Goal: Find specific page/section

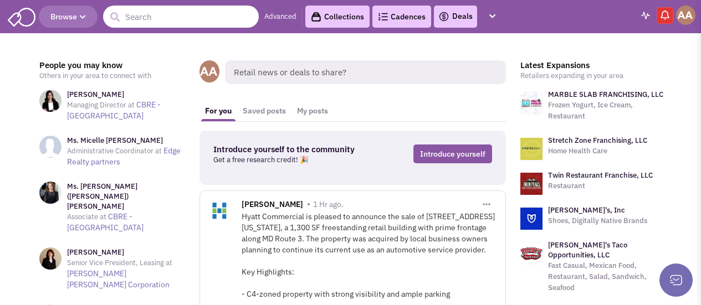
click at [183, 19] on input "text" at bounding box center [181, 17] width 156 height 22
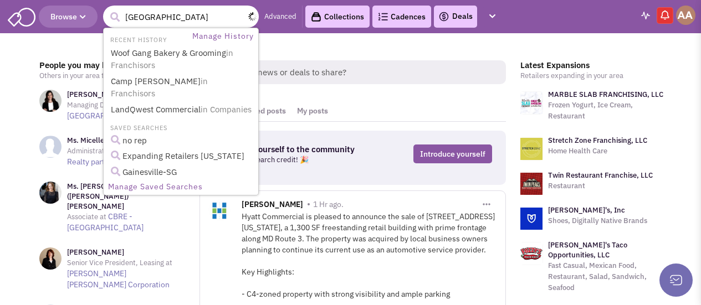
type input "colony plaza"
click at [106, 9] on button "submit" at bounding box center [114, 17] width 17 height 17
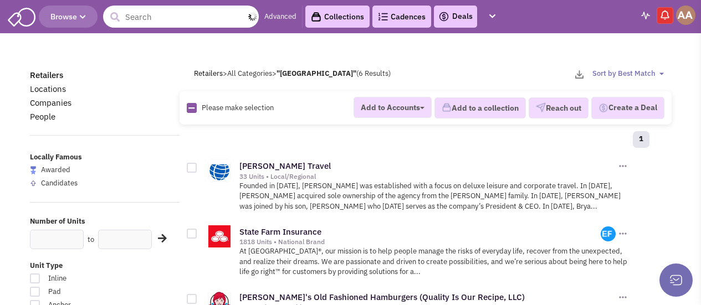
click at [189, 20] on input "text" at bounding box center [181, 17] width 156 height 22
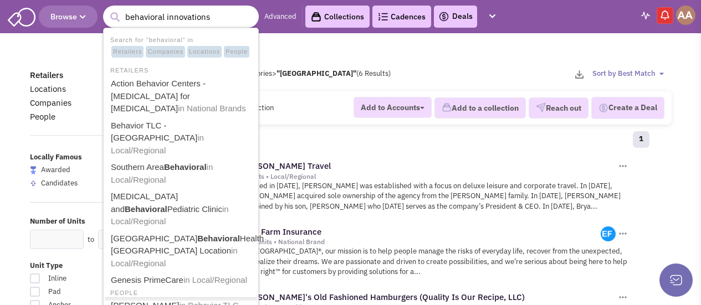
type input "behavioral innovations"
click at [106, 9] on button "submit" at bounding box center [114, 17] width 17 height 17
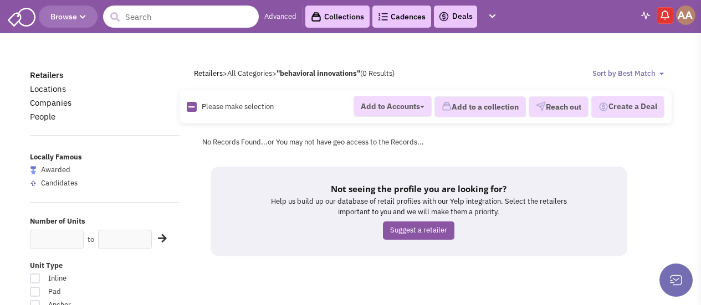
click at [153, 16] on input "text" at bounding box center [181, 17] width 156 height 22
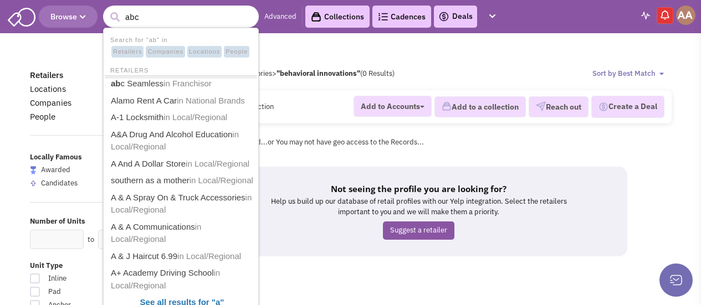
type input "abc"
click at [106, 9] on button "submit" at bounding box center [114, 17] width 17 height 17
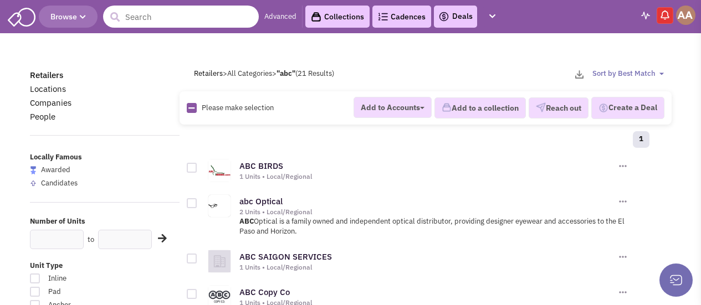
click at [173, 16] on input "text" at bounding box center [181, 17] width 156 height 22
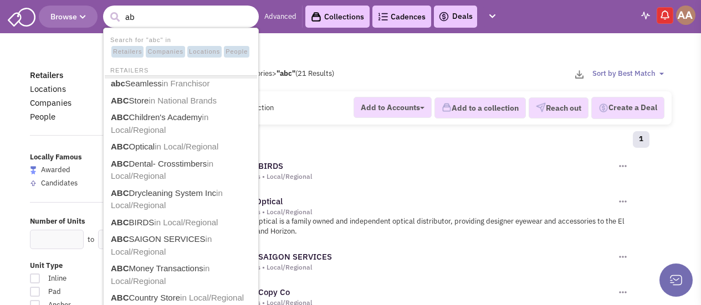
type input "a"
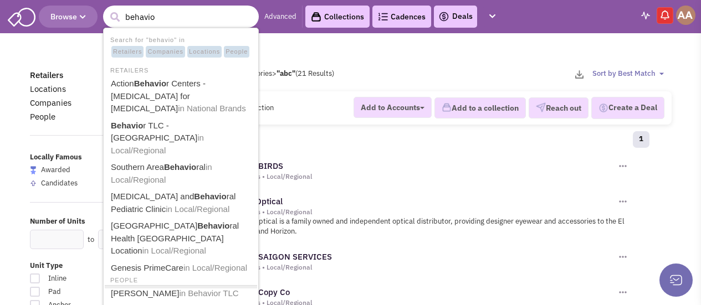
type input "behavio"
